Goal: Transaction & Acquisition: Obtain resource

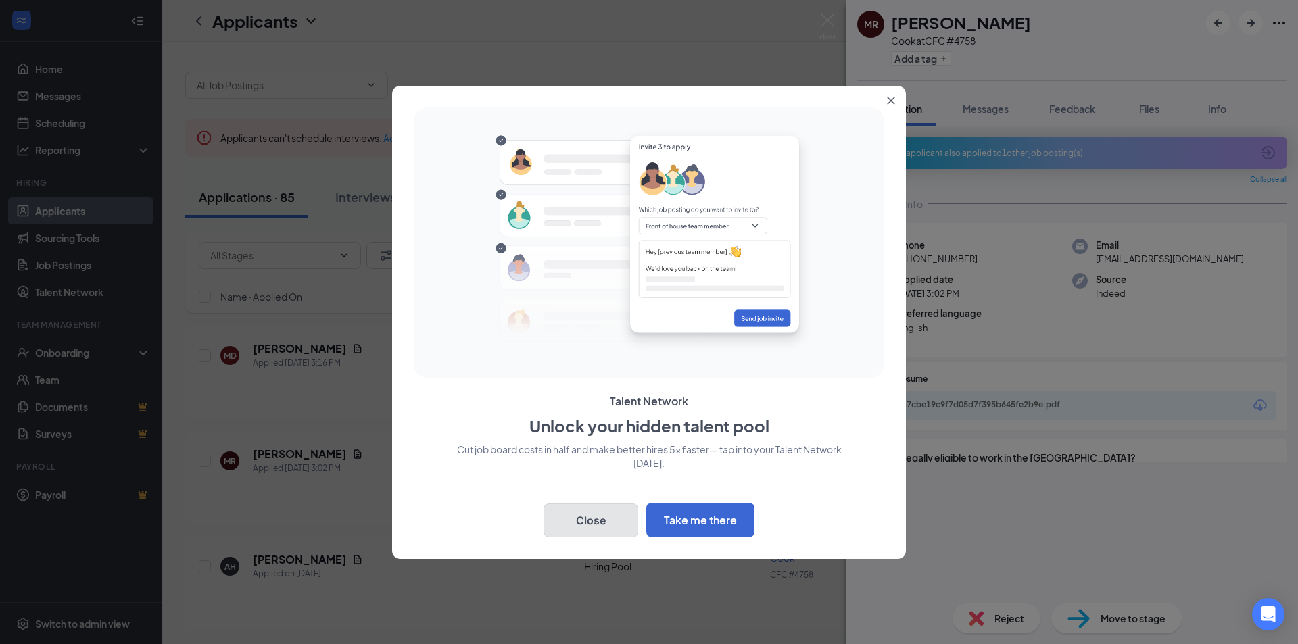
click at [592, 528] on button "Close" at bounding box center [590, 521] width 95 height 34
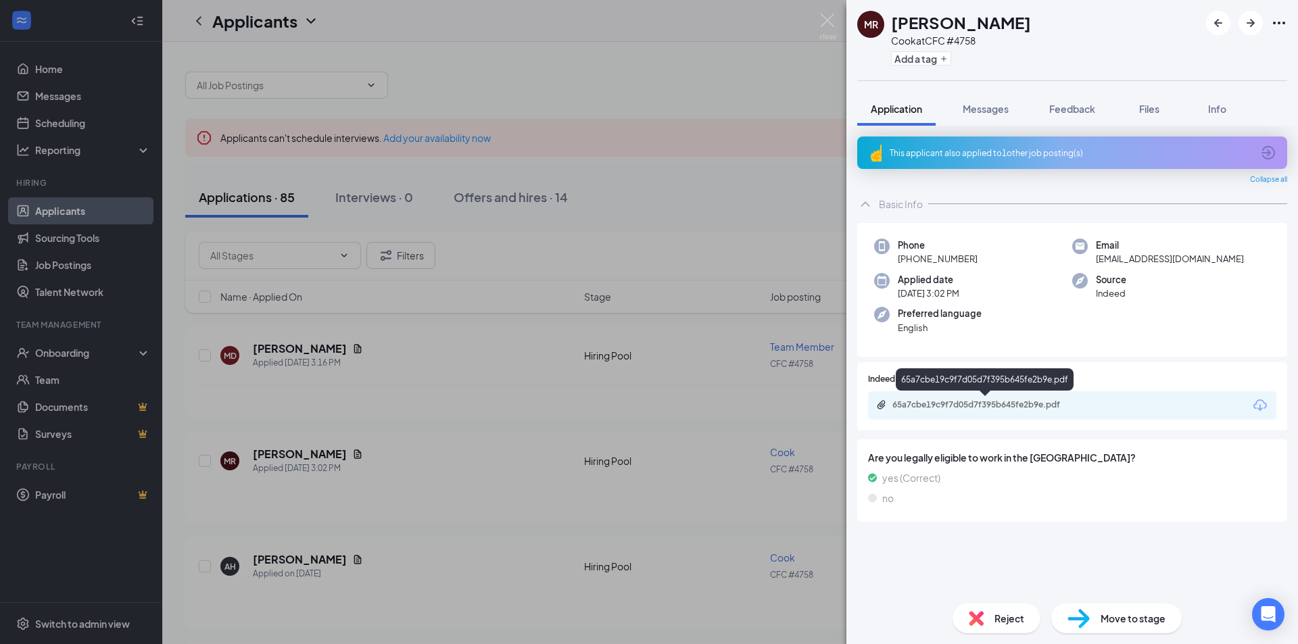
click at [944, 408] on div "65a7cbe19c9f7d05d7f395b645fe2b9e.pdf" at bounding box center [986, 404] width 189 height 11
click at [656, 51] on div "MR [PERSON_NAME] [PERSON_NAME] at CFC #4758 Add a tag Application Messages Feed…" at bounding box center [649, 322] width 1298 height 644
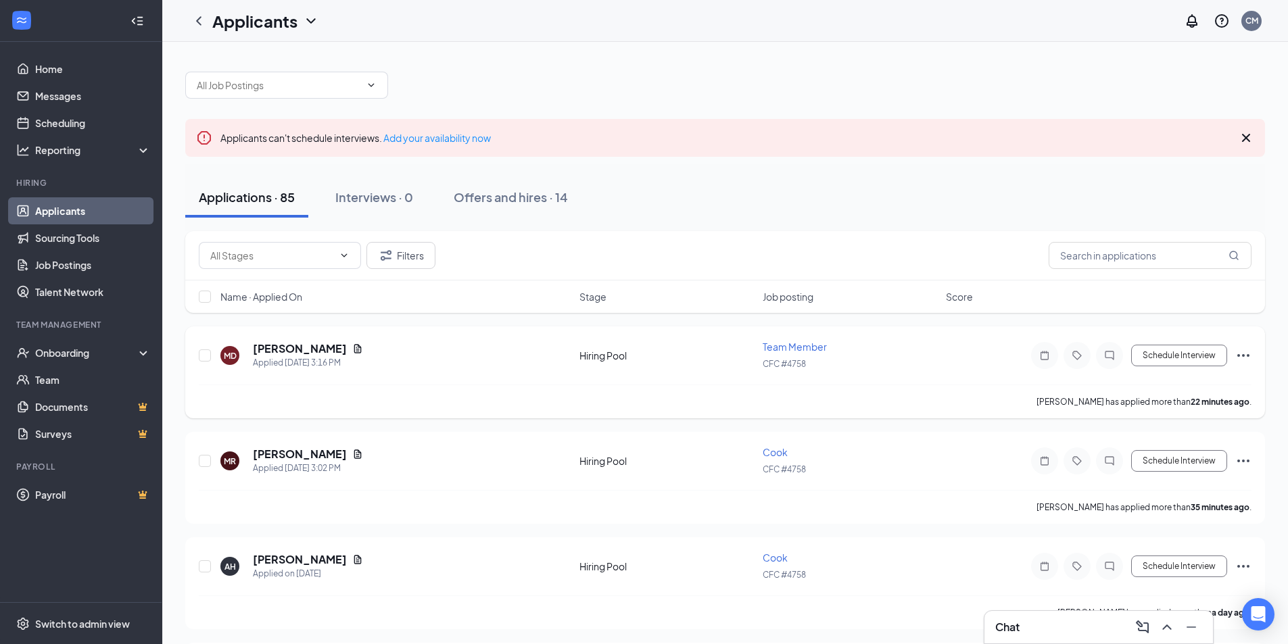
click at [419, 364] on div "MD [PERSON_NAME] Applied [DATE] 3:16 PM" at bounding box center [395, 355] width 351 height 28
click at [274, 344] on h5 "[PERSON_NAME]" at bounding box center [300, 348] width 94 height 15
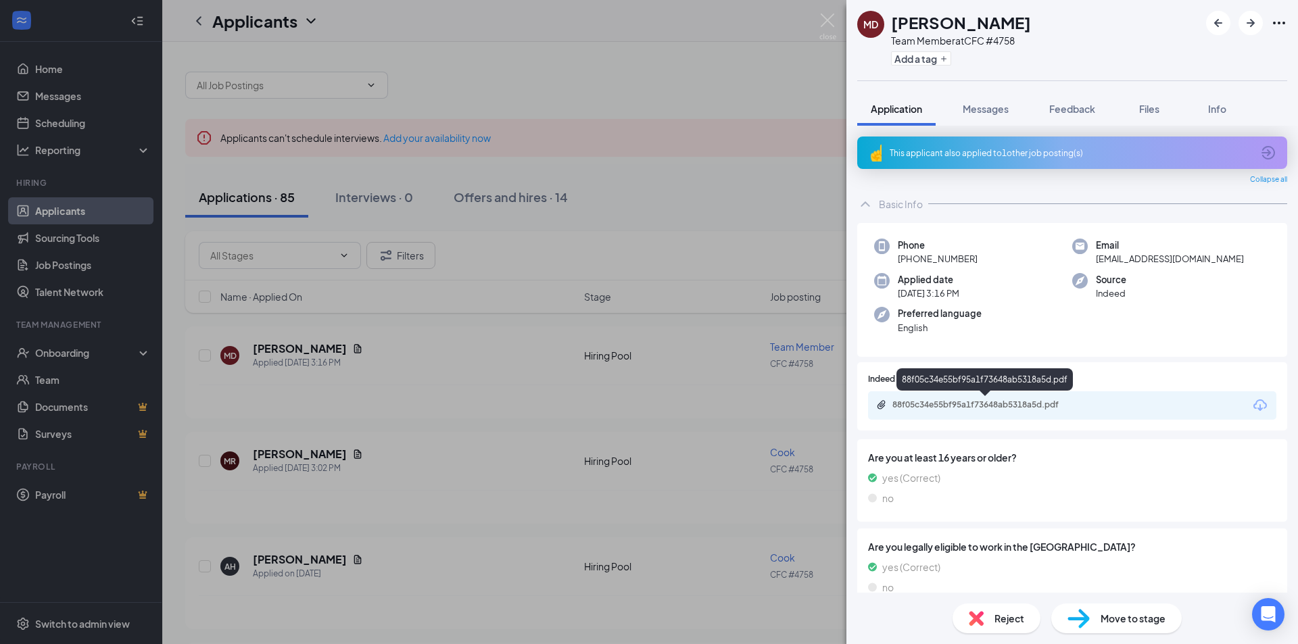
click at [965, 409] on div "88f05c34e55bf95a1f73648ab5318a5d.pdf" at bounding box center [986, 404] width 189 height 11
click at [828, 21] on img at bounding box center [827, 27] width 17 height 26
